Goal: Information Seeking & Learning: Learn about a topic

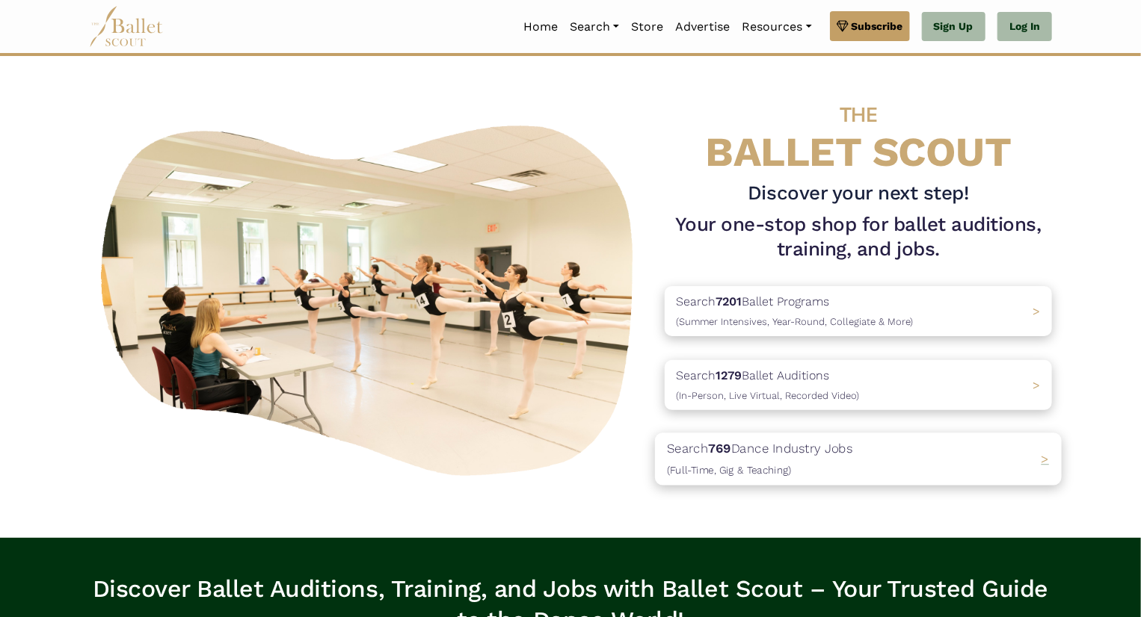
click at [909, 452] on div "Search 769 Dance Industry Jobs (Full-Time, Gig & Teaching) >" at bounding box center [858, 460] width 407 height 52
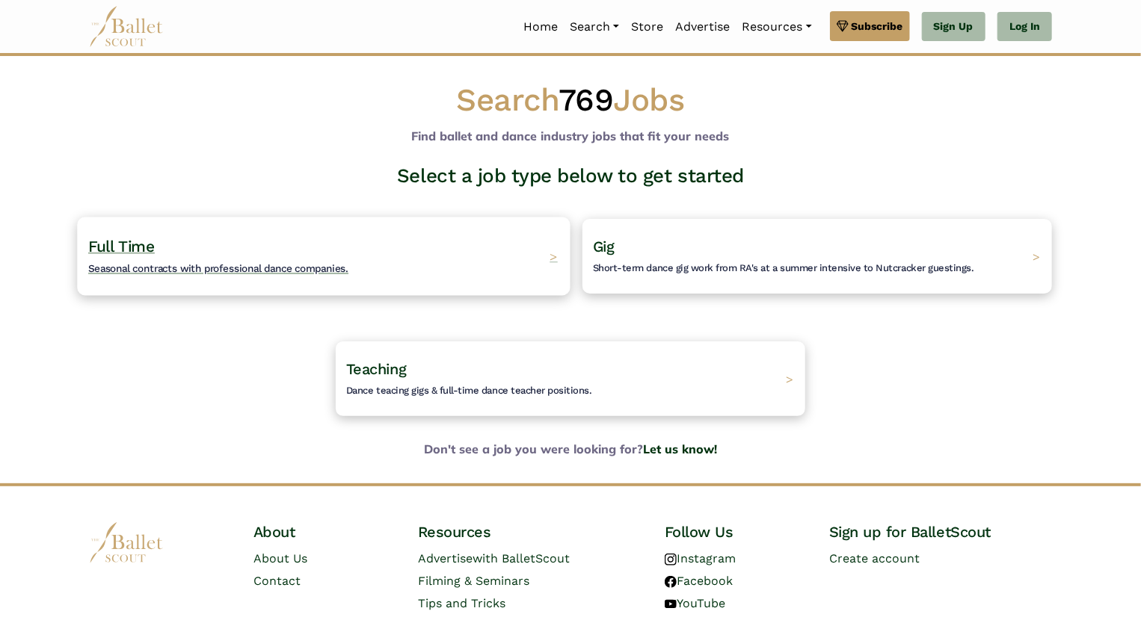
click at [279, 249] on h4 "Full Time Seasonal contracts with professional dance companies." at bounding box center [218, 256] width 260 height 41
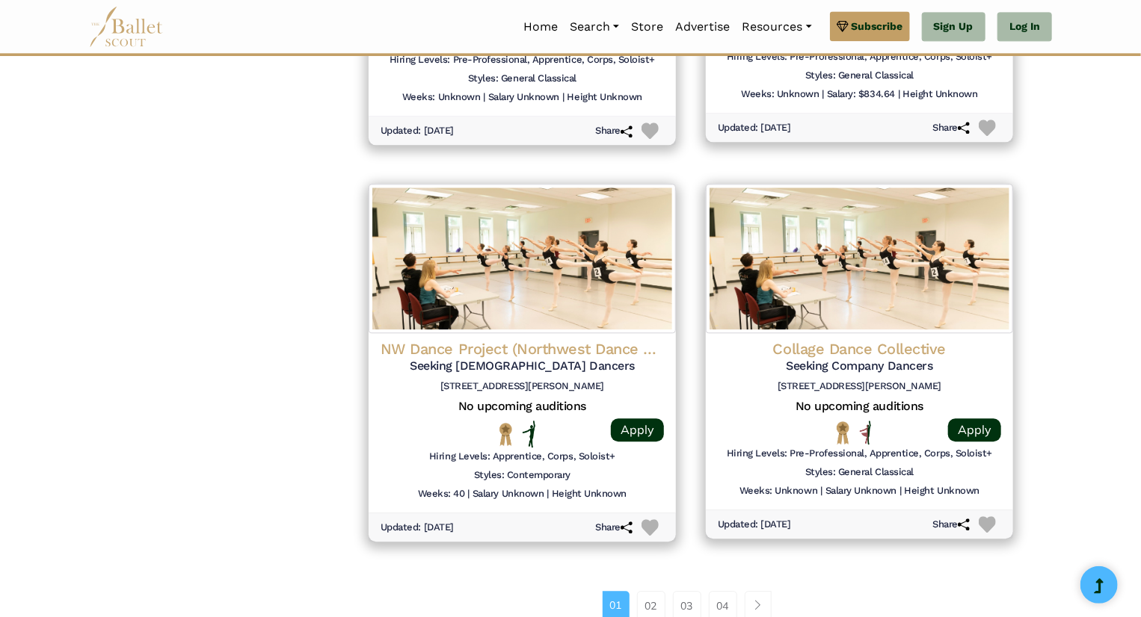
scroll to position [2036, 0]
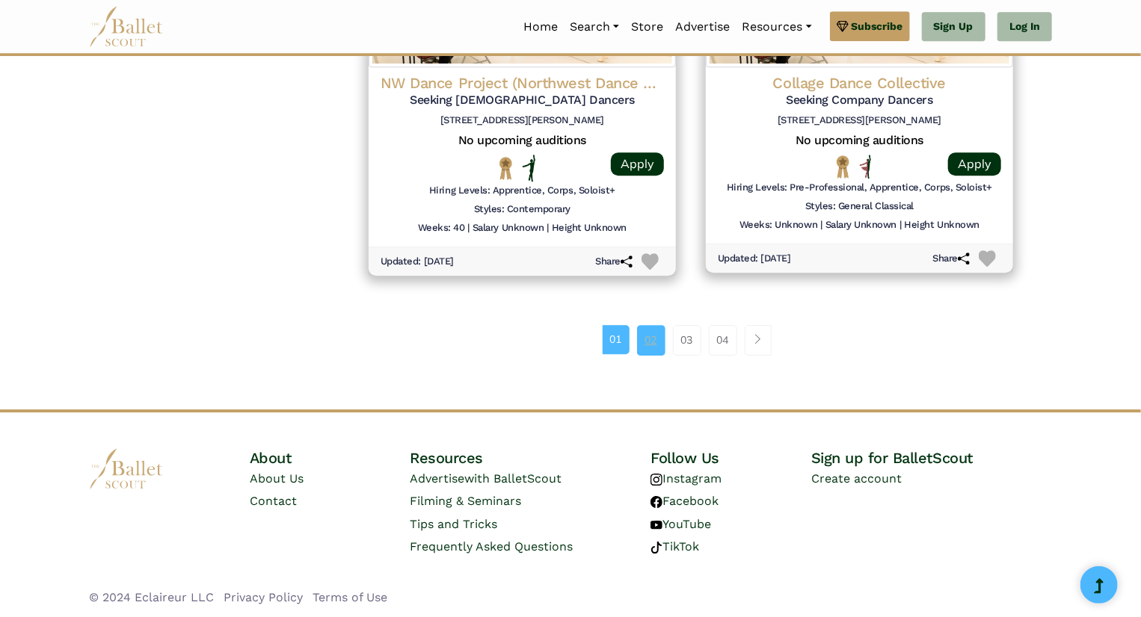
click at [653, 336] on link "02" at bounding box center [651, 340] width 28 height 30
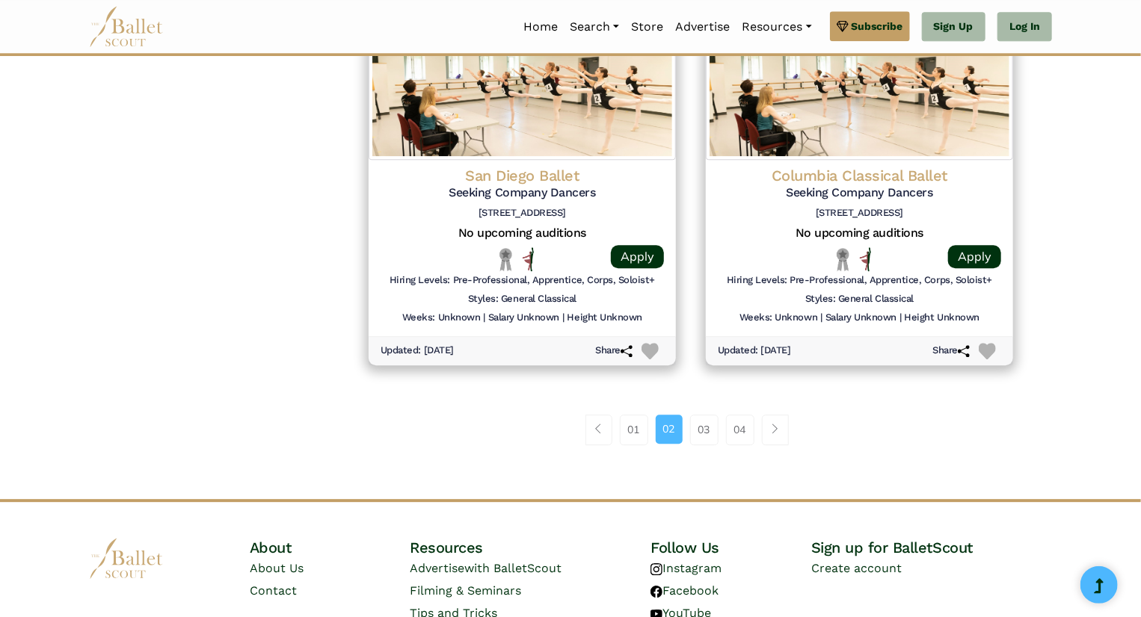
scroll to position [1945, 0]
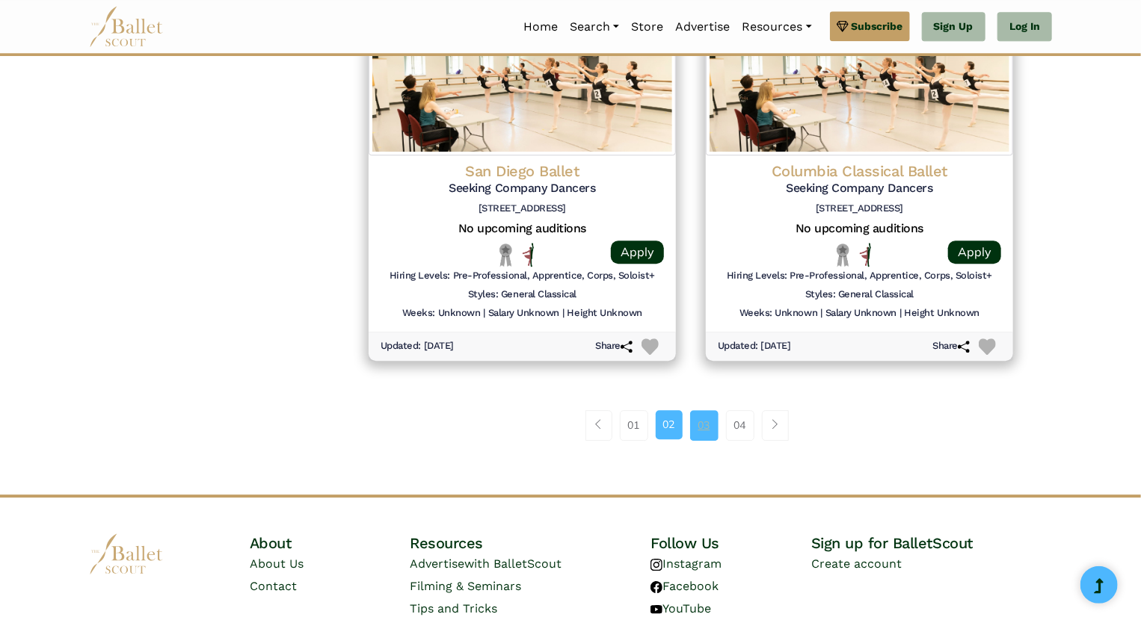
click at [700, 437] on link "03" at bounding box center [704, 425] width 28 height 30
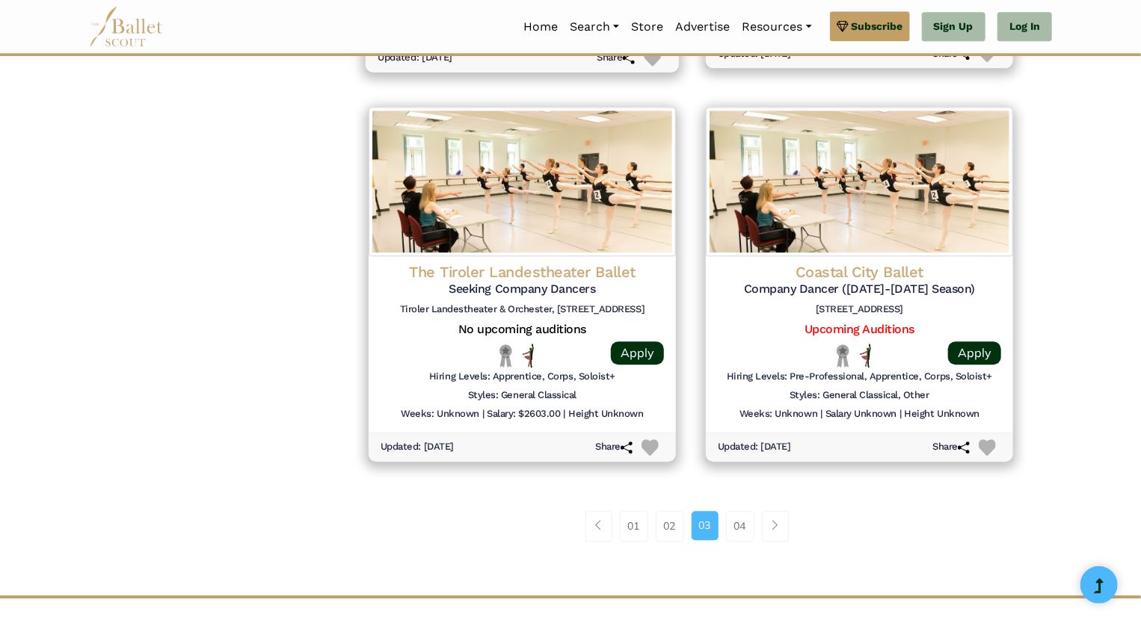
scroll to position [1843, 0]
click at [746, 533] on link "04" at bounding box center [740, 527] width 28 height 30
